Goal: Check status: Check status

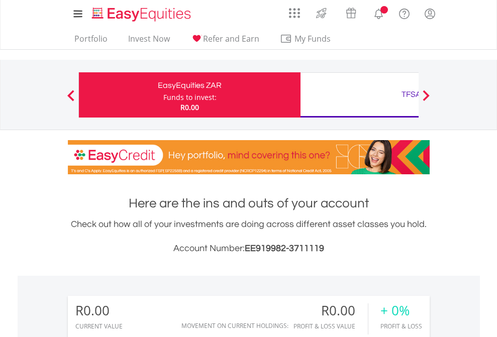
scroll to position [97, 158]
click at [163, 95] on div "Funds to invest:" at bounding box center [189, 97] width 53 height 10
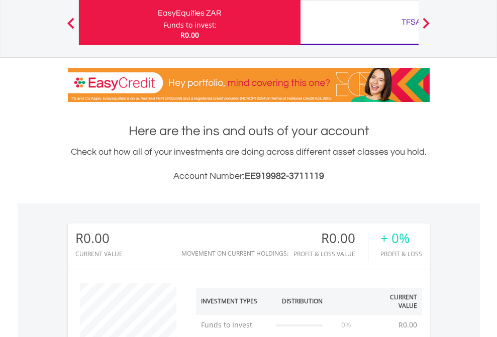
click at [359, 23] on div "TFSA" at bounding box center [412, 22] width 210 height 14
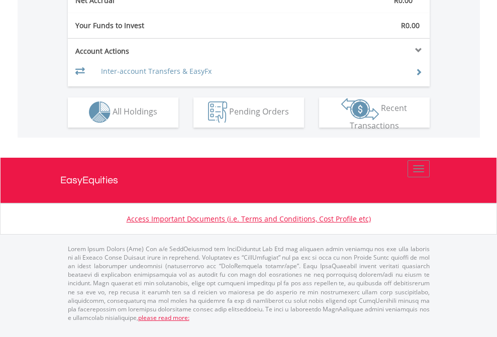
scroll to position [940, 0]
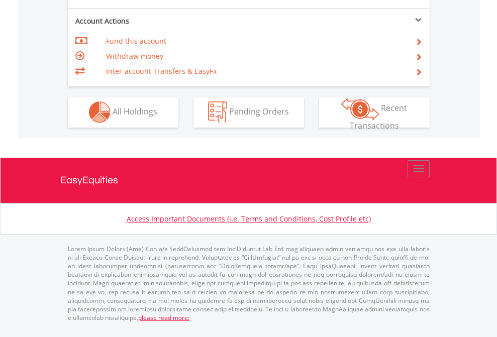
scroll to position [940, 0]
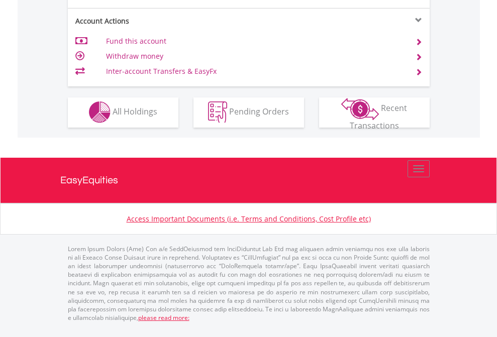
scroll to position [940, 0]
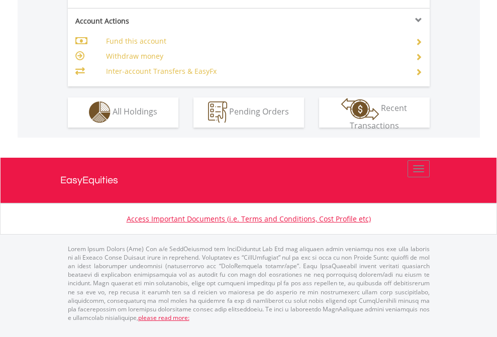
scroll to position [940, 0]
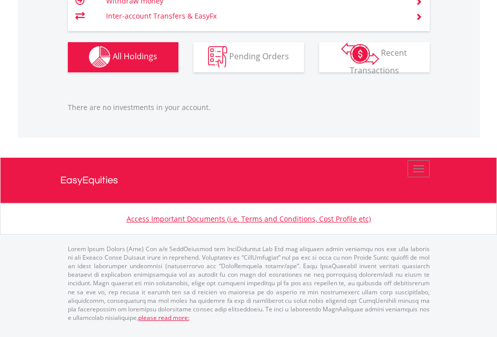
scroll to position [97, 158]
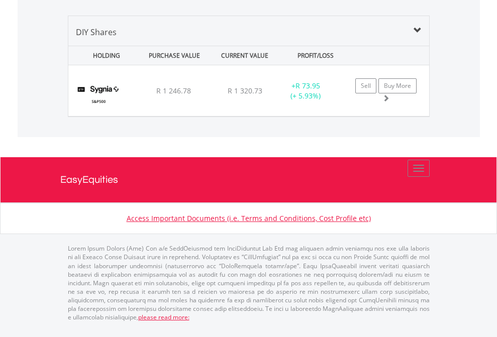
scroll to position [97, 158]
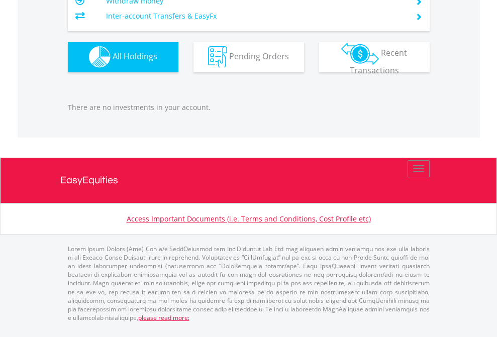
scroll to position [97, 158]
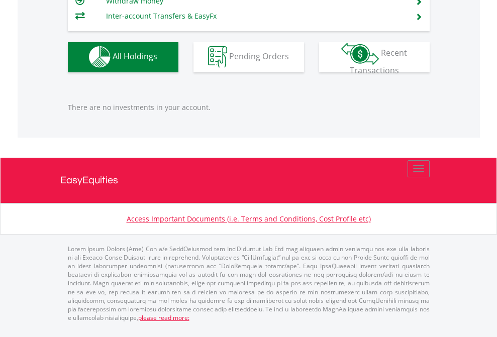
scroll to position [97, 158]
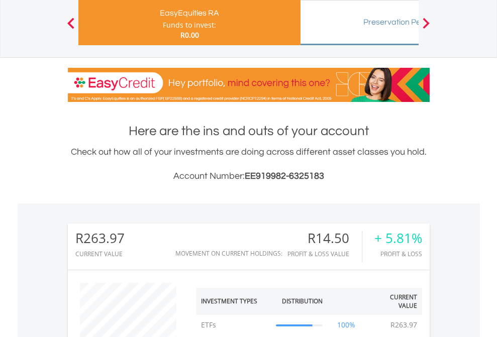
scroll to position [97, 158]
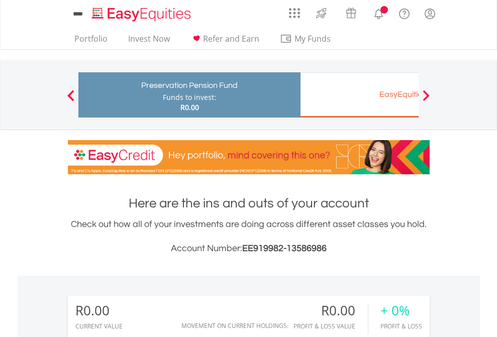
scroll to position [97, 158]
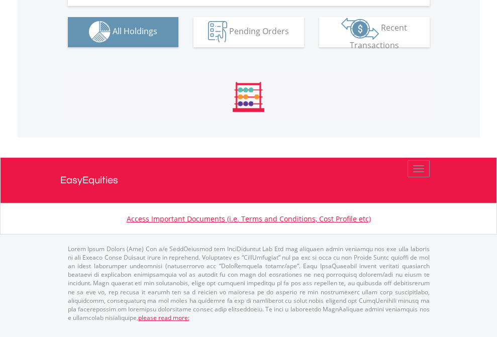
scroll to position [995, 0]
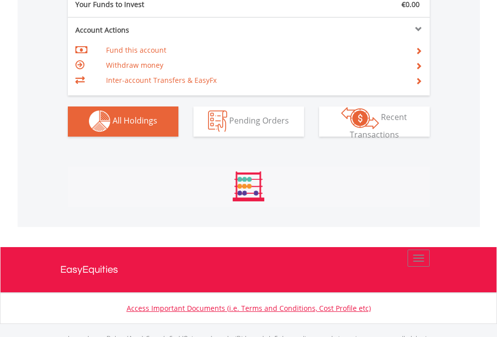
scroll to position [995, 0]
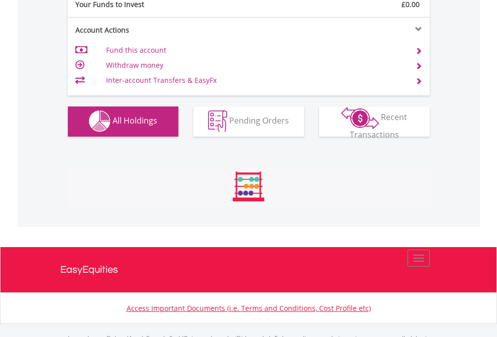
scroll to position [995, 0]
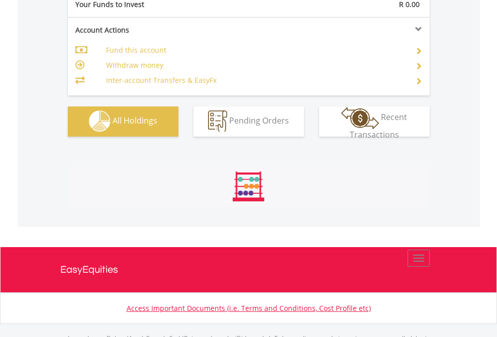
scroll to position [995, 0]
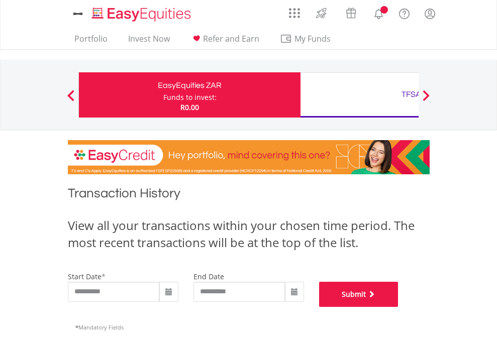
click at [399, 307] on button "Submit" at bounding box center [358, 294] width 79 height 25
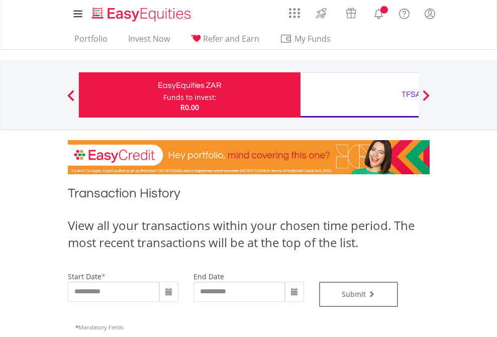
click at [359, 95] on div "TFSA" at bounding box center [412, 94] width 210 height 14
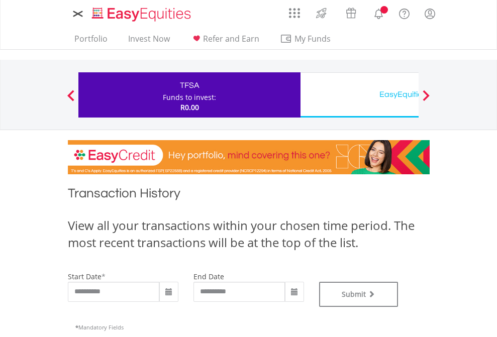
type input "**********"
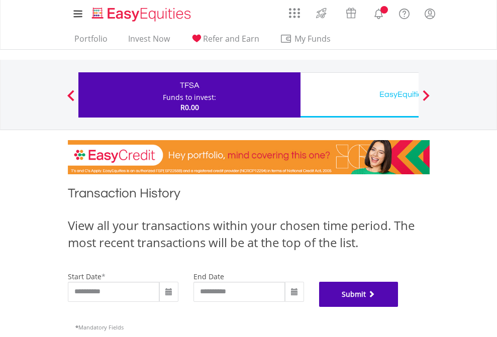
click at [399, 307] on button "Submit" at bounding box center [358, 294] width 79 height 25
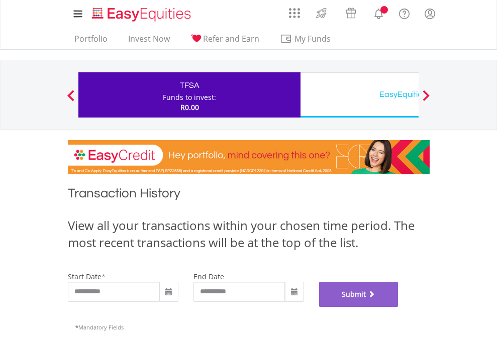
scroll to position [408, 0]
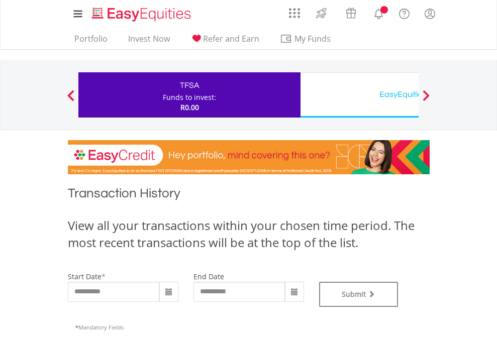
click at [359, 95] on div "EasyEquities USD" at bounding box center [412, 94] width 210 height 14
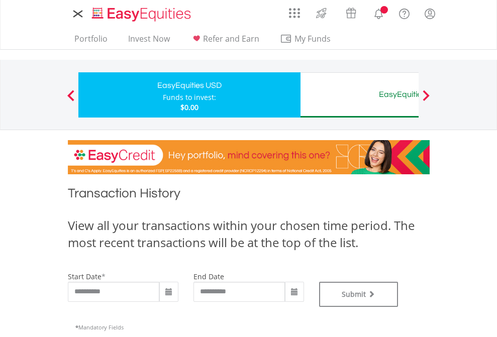
type input "**********"
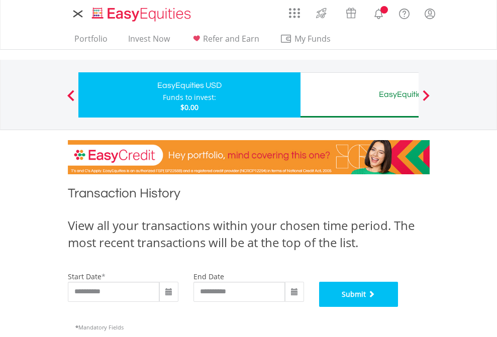
click at [399, 307] on button "Submit" at bounding box center [358, 294] width 79 height 25
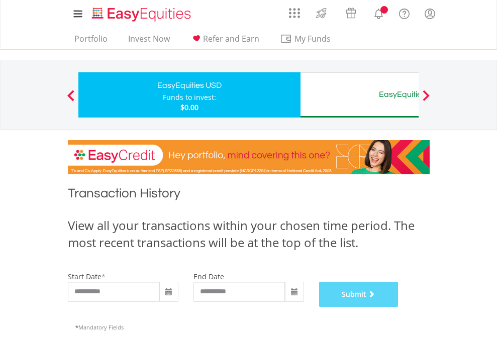
scroll to position [408, 0]
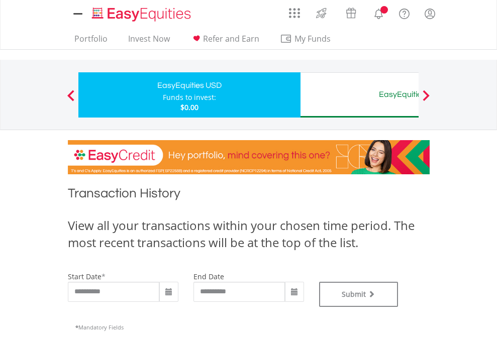
click at [359, 95] on div "EasyEquities AUD" at bounding box center [412, 94] width 210 height 14
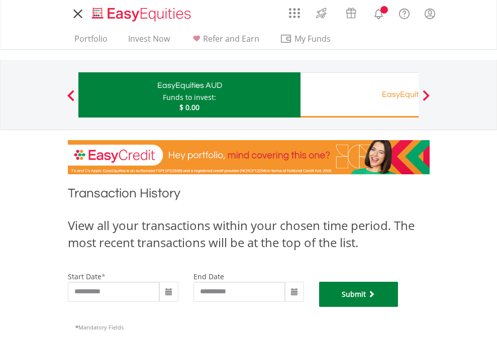
click at [399, 307] on button "Submit" at bounding box center [358, 294] width 79 height 25
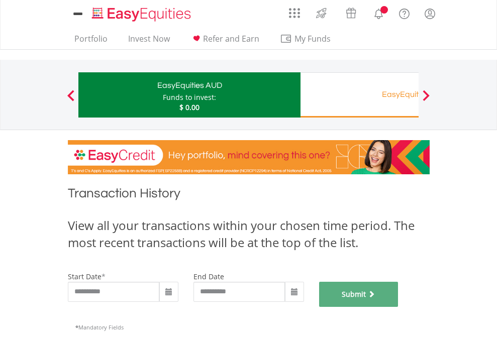
scroll to position [408, 0]
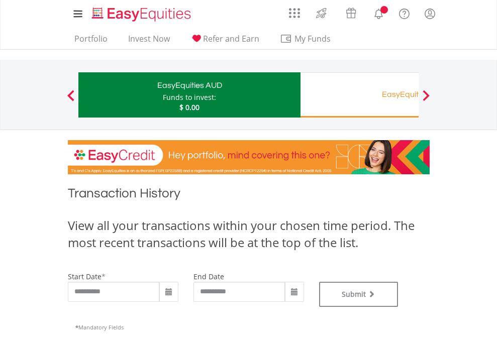
click at [359, 95] on div "EasyEquities RA" at bounding box center [412, 94] width 210 height 14
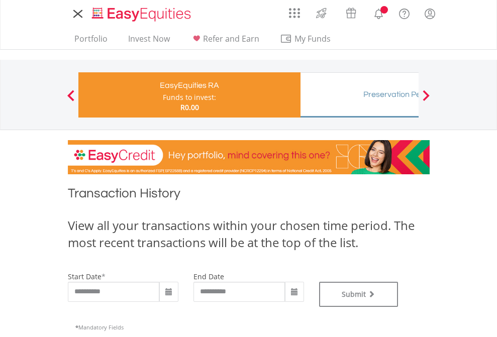
type input "**********"
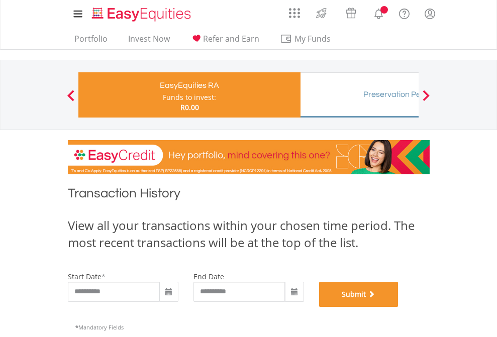
click at [399, 307] on button "Submit" at bounding box center [358, 294] width 79 height 25
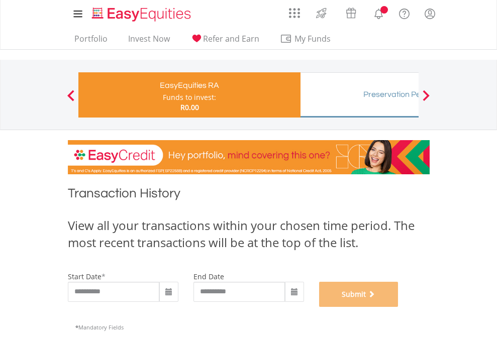
scroll to position [408, 0]
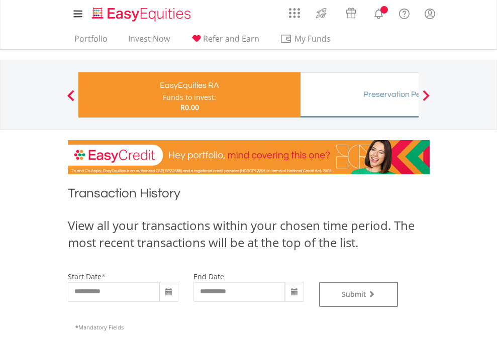
click at [359, 95] on div "Preservation Pension Fund" at bounding box center [412, 94] width 210 height 14
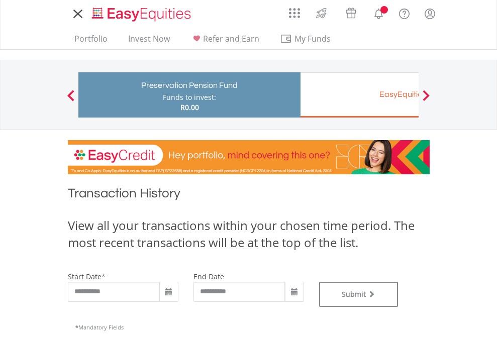
type input "**********"
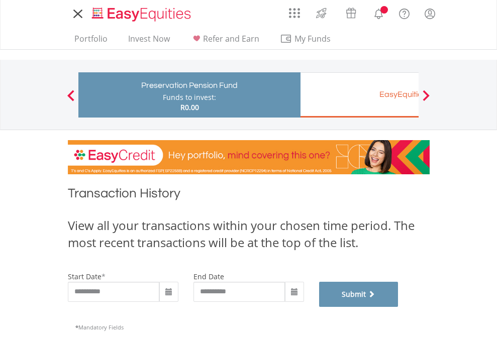
click at [399, 307] on button "Submit" at bounding box center [358, 294] width 79 height 25
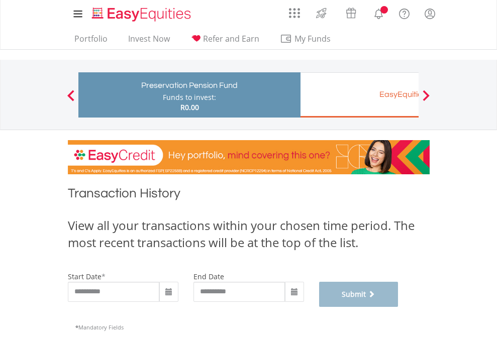
scroll to position [408, 0]
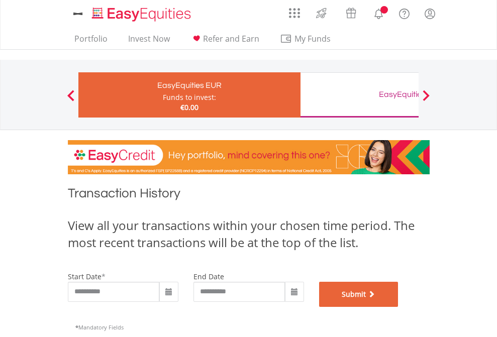
click at [399, 307] on button "Submit" at bounding box center [358, 294] width 79 height 25
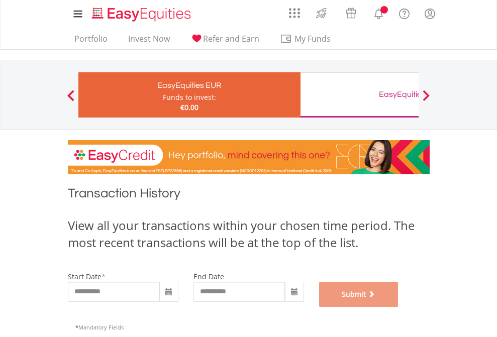
scroll to position [408, 0]
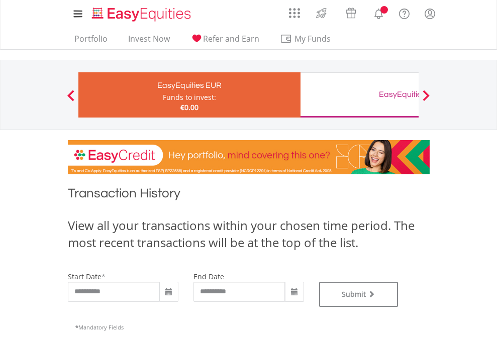
click at [359, 95] on div "EasyEquities GBP" at bounding box center [412, 94] width 210 height 14
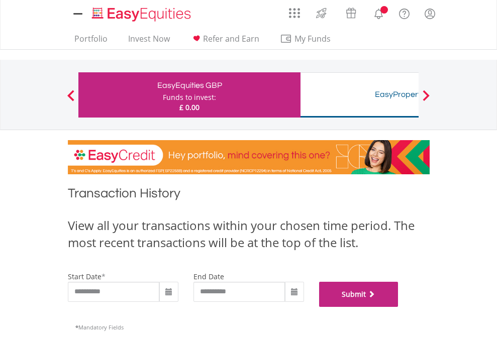
click at [399, 307] on button "Submit" at bounding box center [358, 294] width 79 height 25
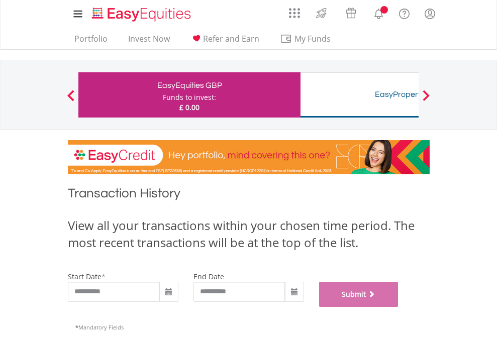
scroll to position [408, 0]
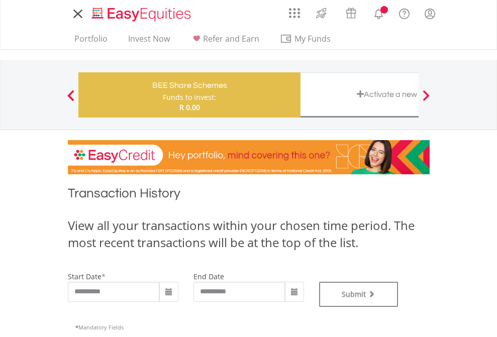
type input "**********"
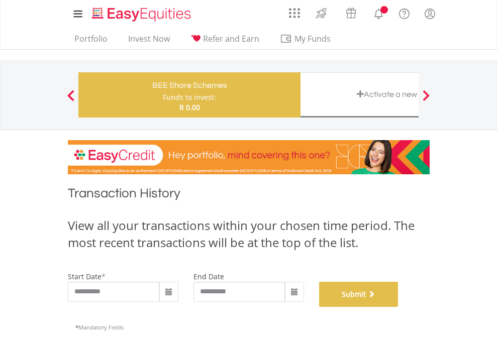
click at [399, 307] on button "Submit" at bounding box center [358, 294] width 79 height 25
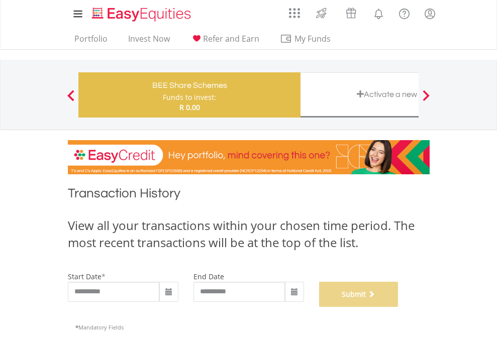
scroll to position [408, 0]
